Goal: Task Accomplishment & Management: Use online tool/utility

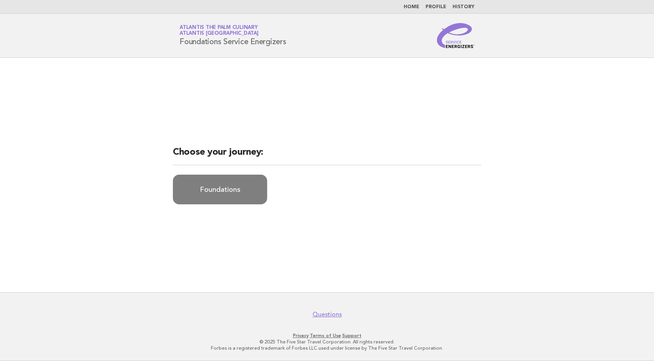
click at [215, 188] on link "Foundations" at bounding box center [220, 190] width 94 height 30
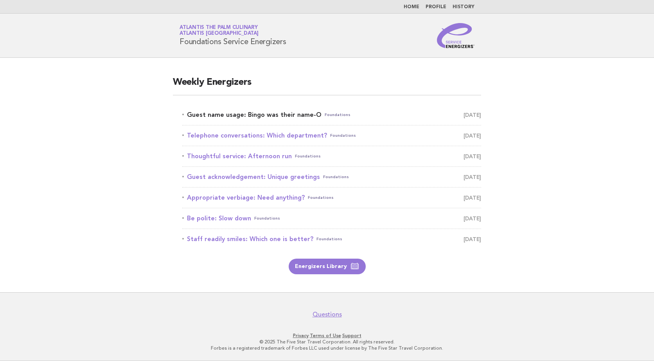
click at [469, 113] on span "[DATE]" at bounding box center [472, 114] width 18 height 11
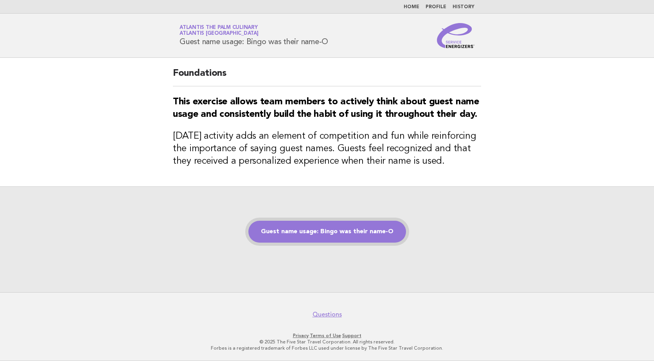
click at [321, 230] on link "Guest name usage: Bingo was their name-O" at bounding box center [327, 232] width 158 height 22
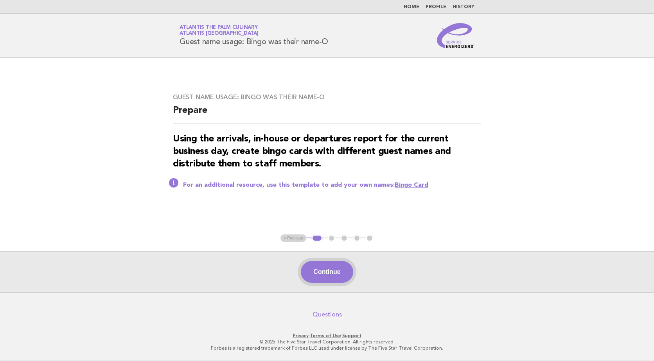
click at [330, 278] on button "Continue" at bounding box center [327, 272] width 52 height 22
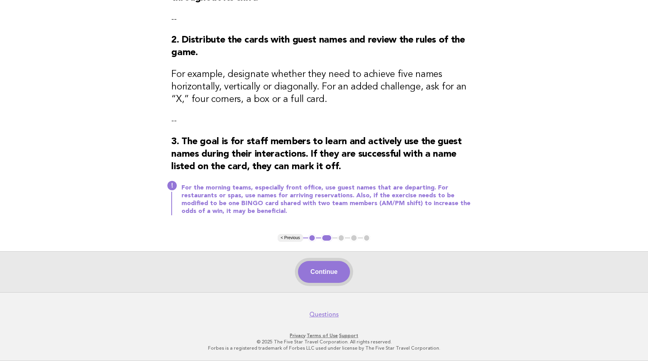
click at [319, 272] on button "Continue" at bounding box center [324, 272] width 52 height 22
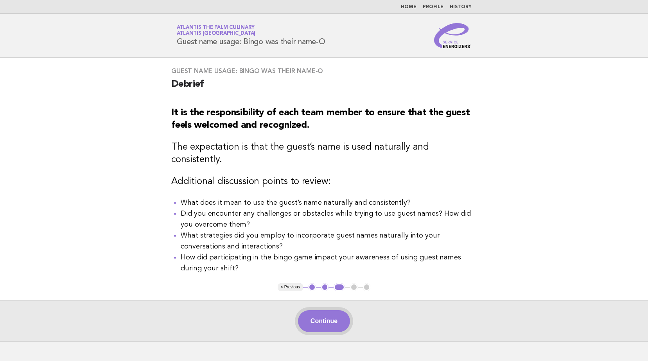
click at [326, 310] on button "Continue" at bounding box center [324, 321] width 52 height 22
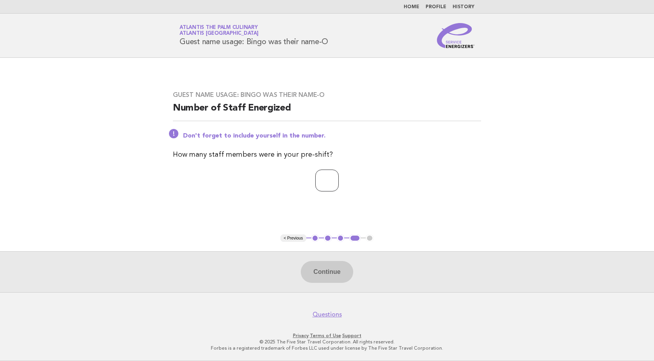
click at [333, 190] on input "number" at bounding box center [326, 181] width 23 height 22
type input "**"
click at [324, 270] on button "Continue" at bounding box center [327, 272] width 52 height 22
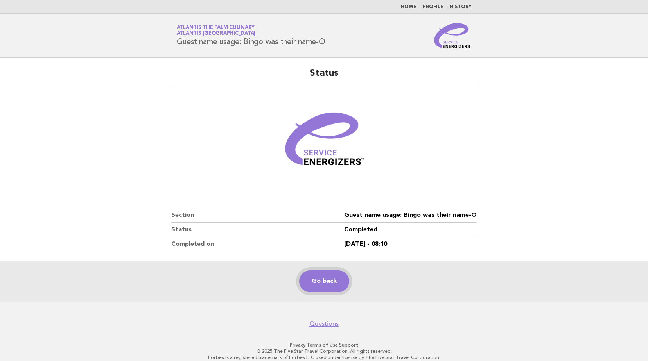
click at [332, 277] on link "Go back" at bounding box center [324, 281] width 50 height 22
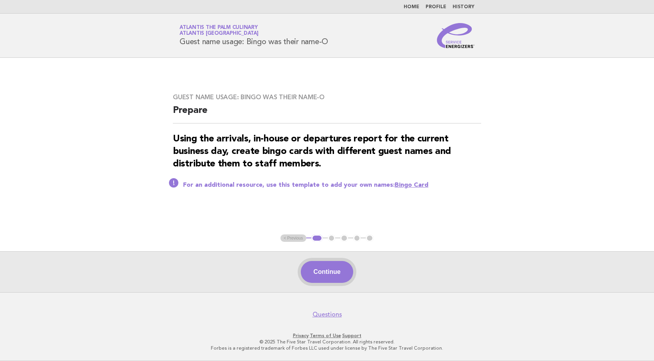
click at [329, 273] on button "Continue" at bounding box center [327, 272] width 52 height 22
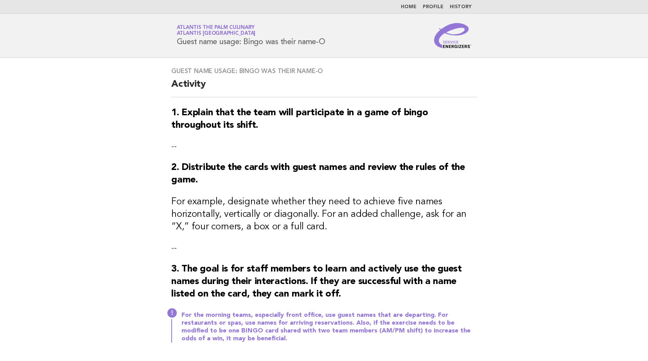
click at [329, 273] on strong "3. The goal is for staff members to learn and actively use the guest names duri…" at bounding box center [316, 282] width 290 height 34
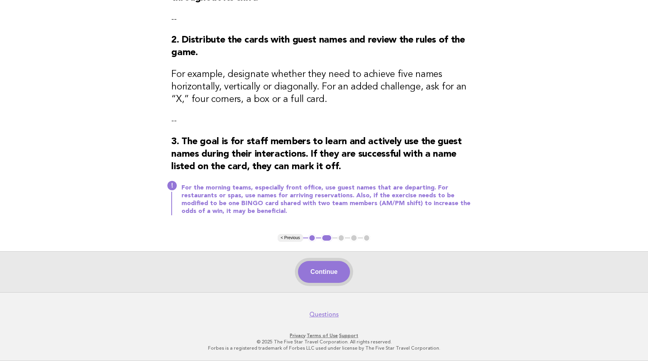
click at [337, 277] on button "Continue" at bounding box center [324, 272] width 52 height 22
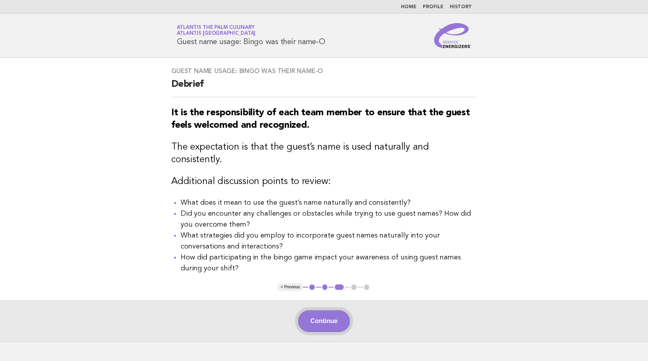
click at [329, 319] on button "Continue" at bounding box center [324, 321] width 52 height 22
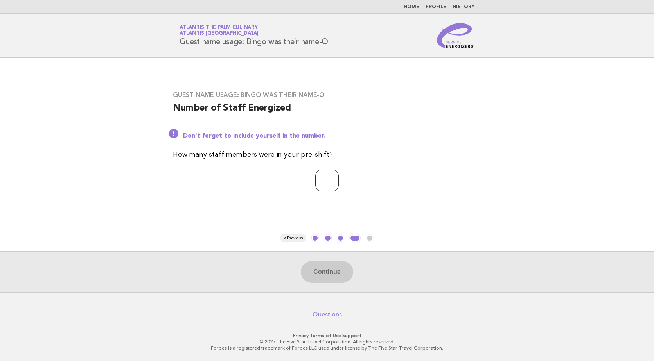
click at [324, 179] on input "number" at bounding box center [326, 181] width 23 height 22
type input "**"
click at [340, 270] on button "Continue" at bounding box center [327, 272] width 52 height 22
